Goal: Information Seeking & Learning: Find specific fact

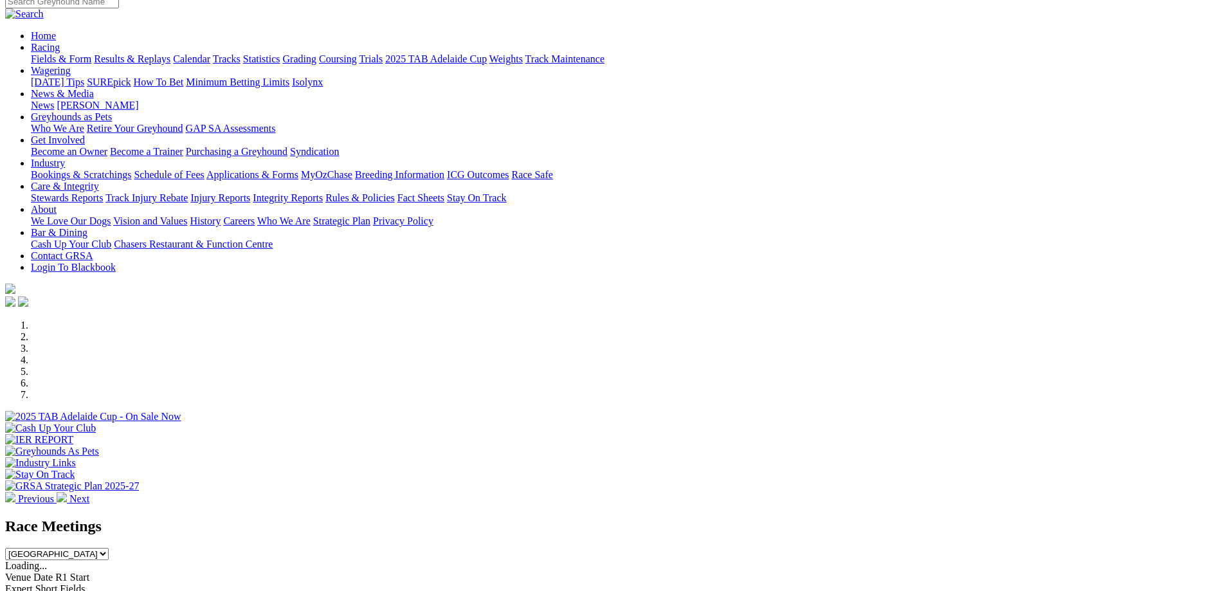
scroll to position [193, 0]
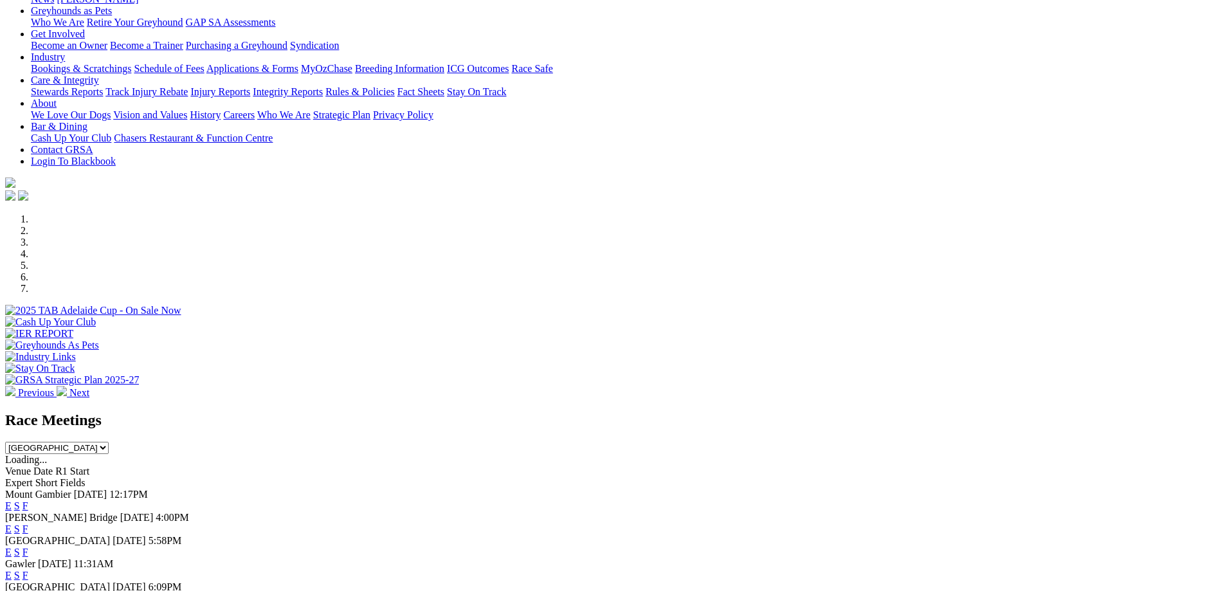
click at [28, 500] on link "F" at bounding box center [26, 505] width 6 height 11
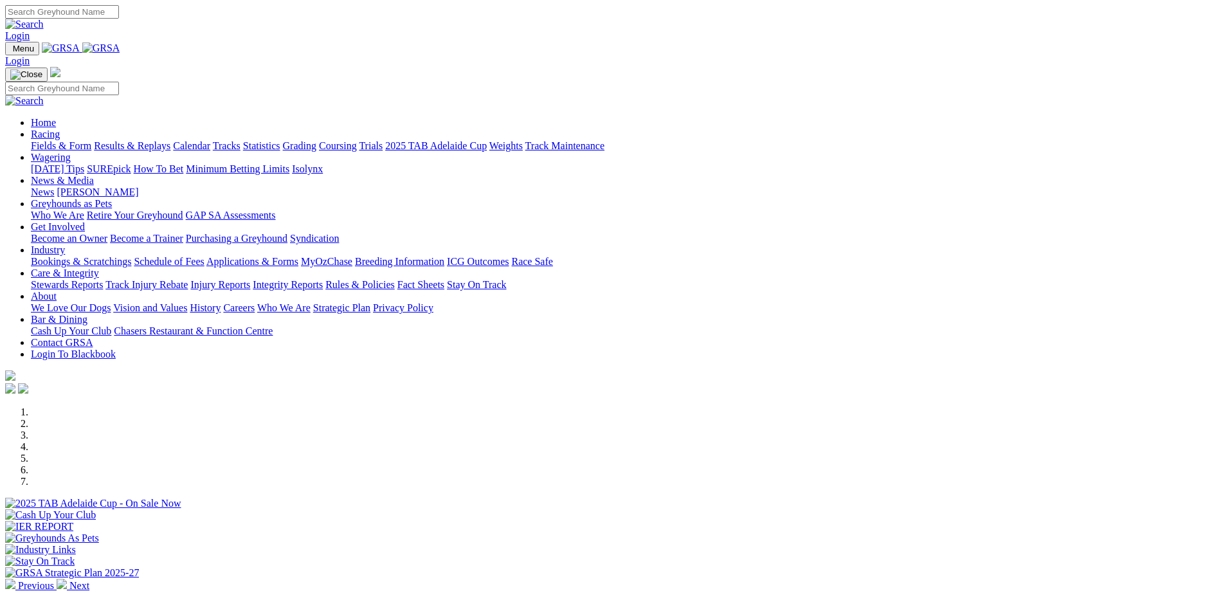
scroll to position [193, 0]
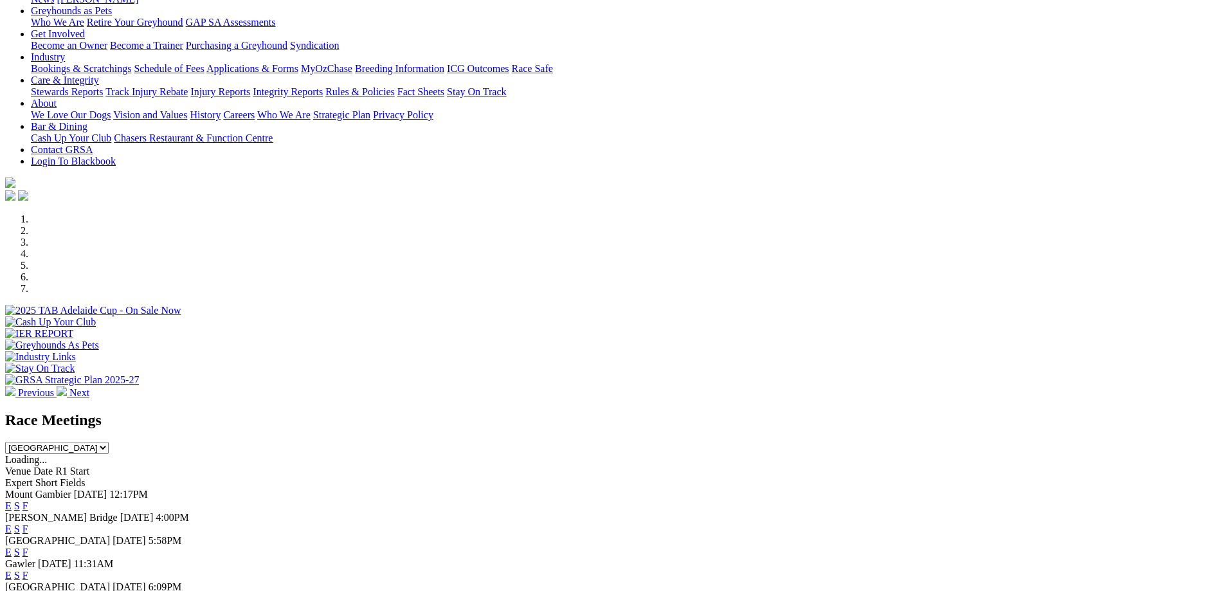
click at [28, 523] on link "F" at bounding box center [26, 528] width 6 height 11
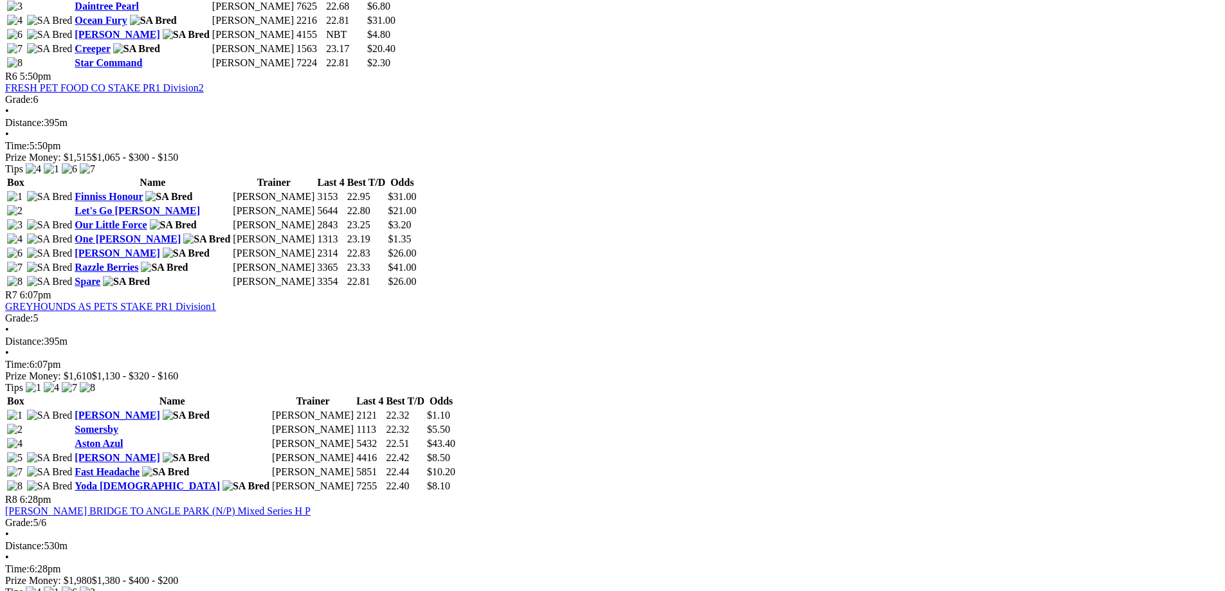
scroll to position [1993, 0]
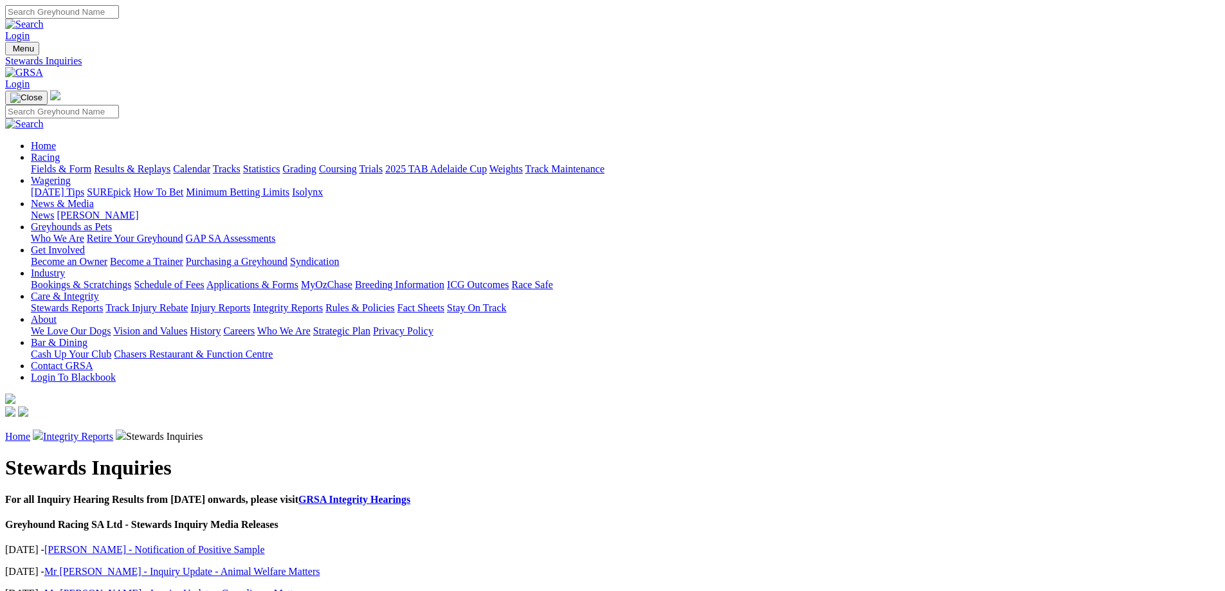
click at [265, 544] on link "Miss Di Wilson - Notification of Positive Sample" at bounding box center [154, 549] width 221 height 11
click at [113, 431] on link "Integrity Reports" at bounding box center [78, 436] width 70 height 11
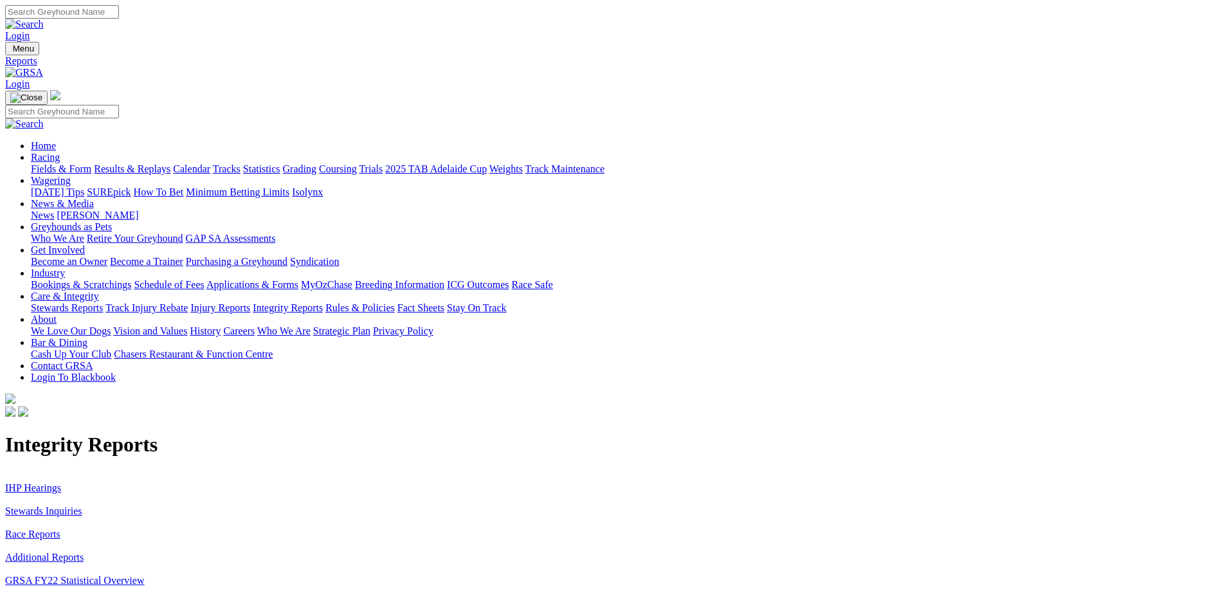
click at [61, 482] on link "IHP Hearings" at bounding box center [33, 487] width 56 height 11
